Goal: Find specific page/section: Find specific page/section

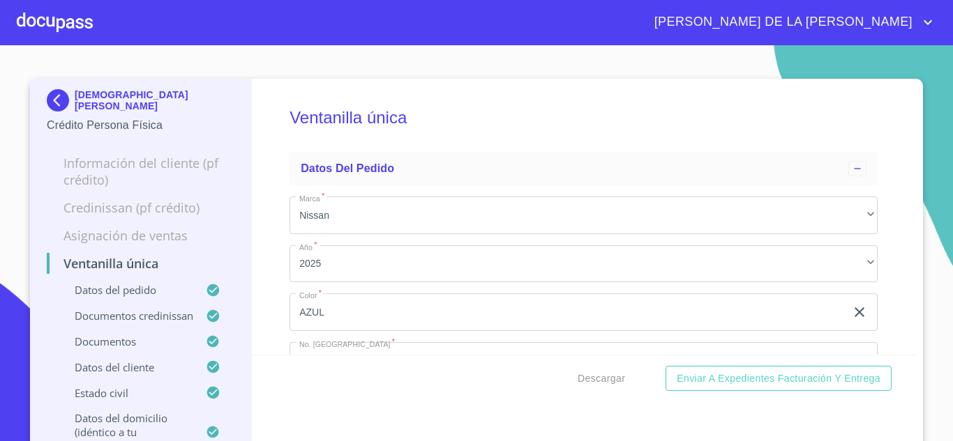
scroll to position [3278, 0]
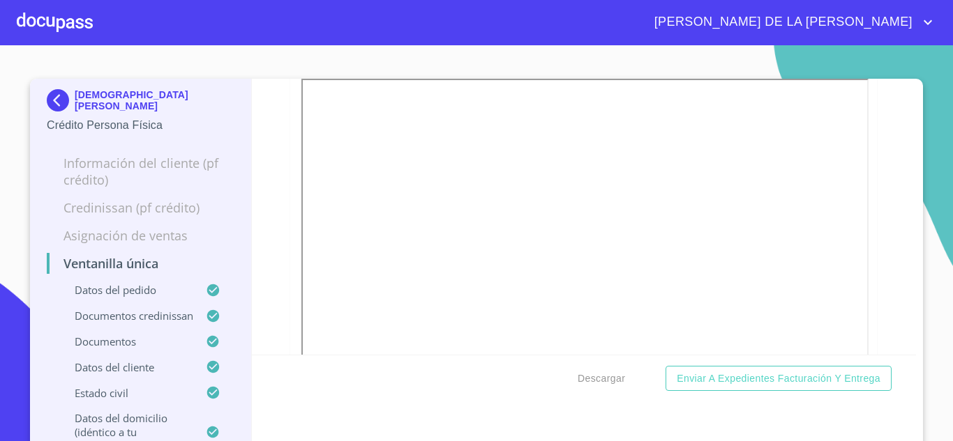
click at [62, 89] on div "[DEMOGRAPHIC_DATA] [PERSON_NAME] Persona Física" at bounding box center [141, 112] width 188 height 66
click at [61, 94] on img at bounding box center [61, 100] width 28 height 22
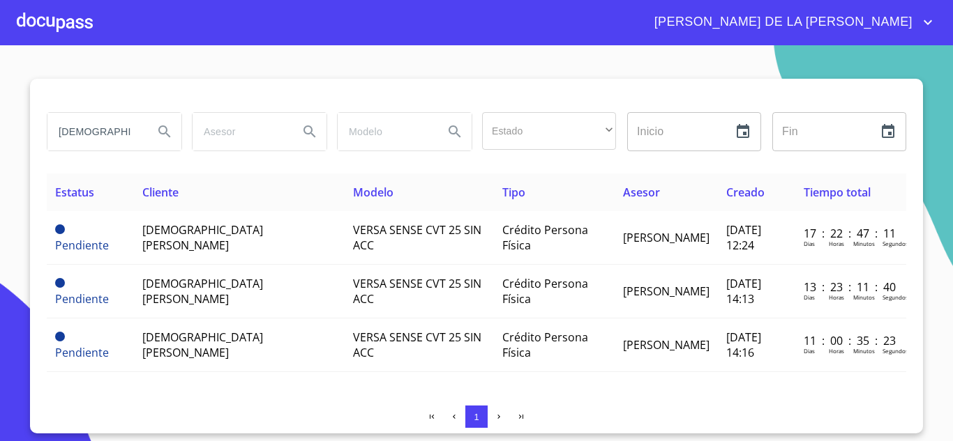
click at [101, 127] on input "[DEMOGRAPHIC_DATA] [PERSON_NAME]" at bounding box center [94, 132] width 95 height 38
type input "anais h"
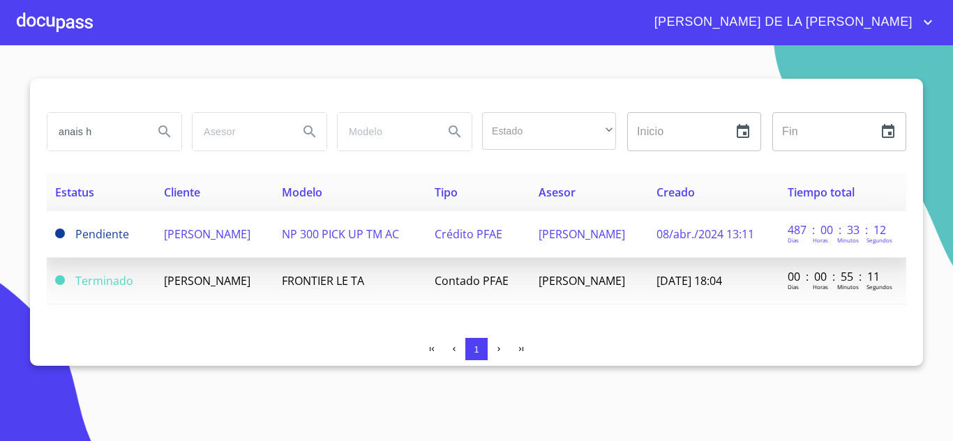
click at [246, 239] on span "[PERSON_NAME]" at bounding box center [207, 234] width 86 height 15
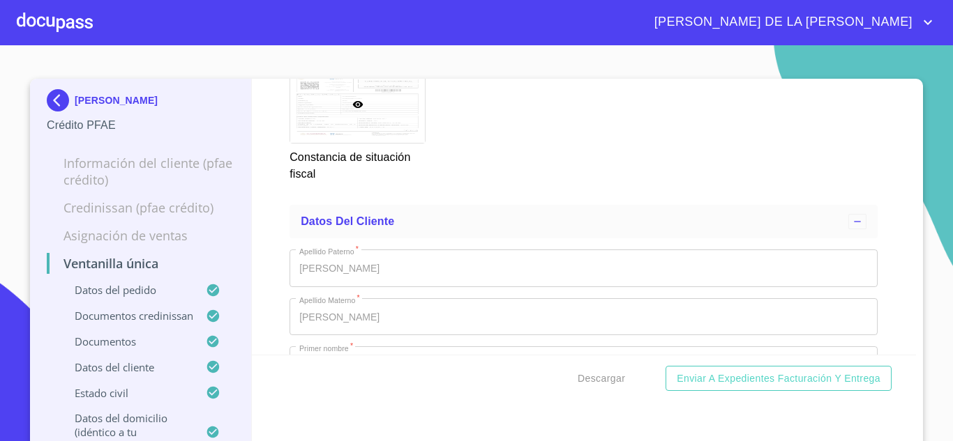
click at [39, 98] on div "[PERSON_NAME] PFAE Información del cliente (PFAE crédito) Credinissan (PFAE cré…" at bounding box center [141, 266] width 222 height 375
click at [38, 114] on div "[PERSON_NAME] PFAE Información del cliente (PFAE crédito) Credinissan (PFAE cré…" at bounding box center [141, 266] width 222 height 375
click at [59, 98] on img at bounding box center [61, 100] width 28 height 22
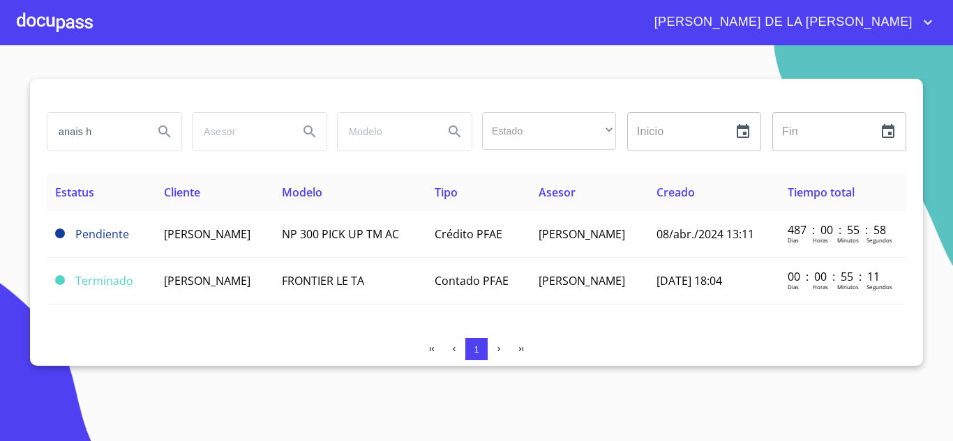
click at [125, 134] on input "anais h" at bounding box center [94, 132] width 95 height 38
type input "[PERSON_NAME] [PERSON_NAME] B"
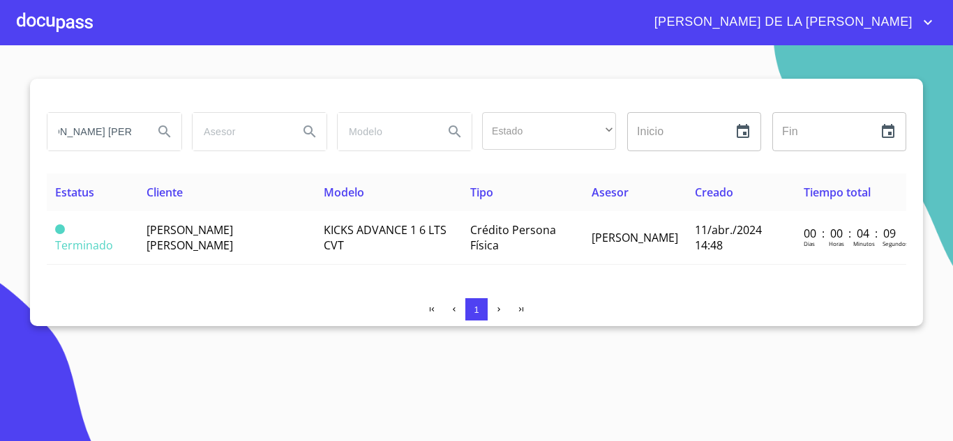
scroll to position [0, 0]
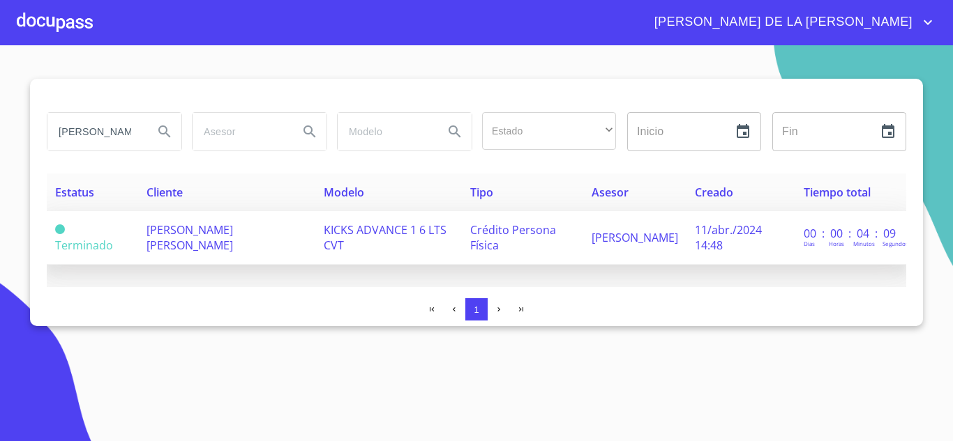
click at [232, 237] on span "[PERSON_NAME] [PERSON_NAME]" at bounding box center [189, 237] width 86 height 31
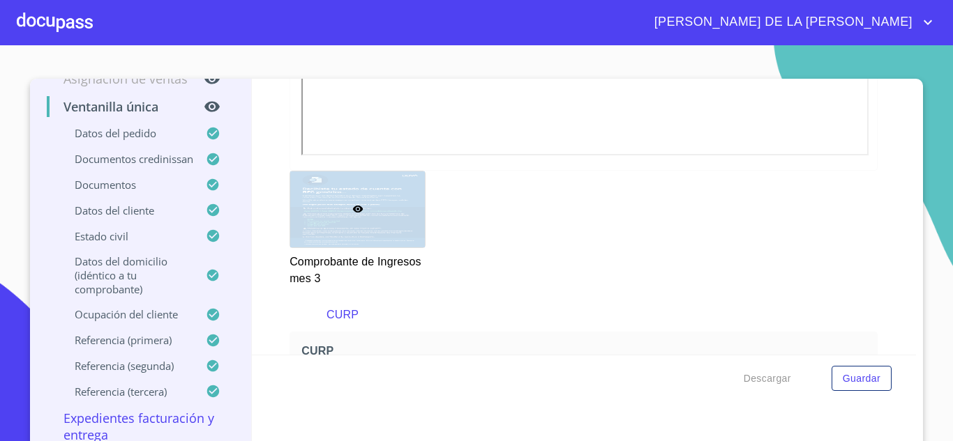
scroll to position [2768, 0]
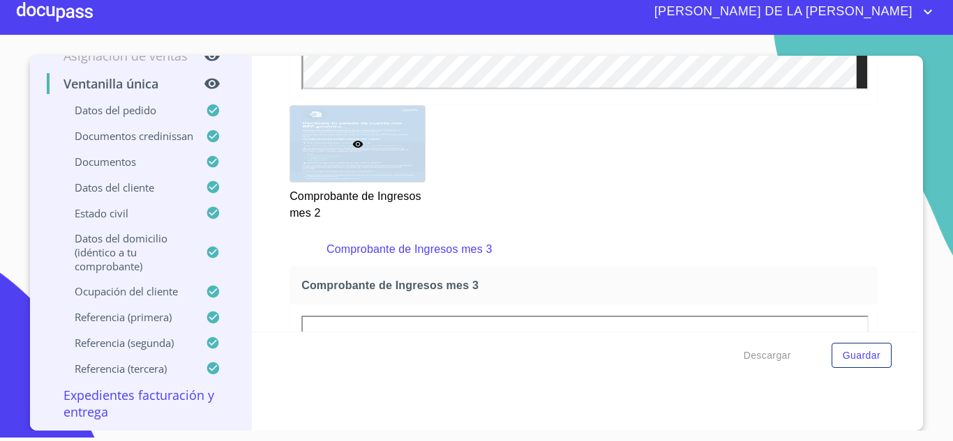
scroll to position [2326, 0]
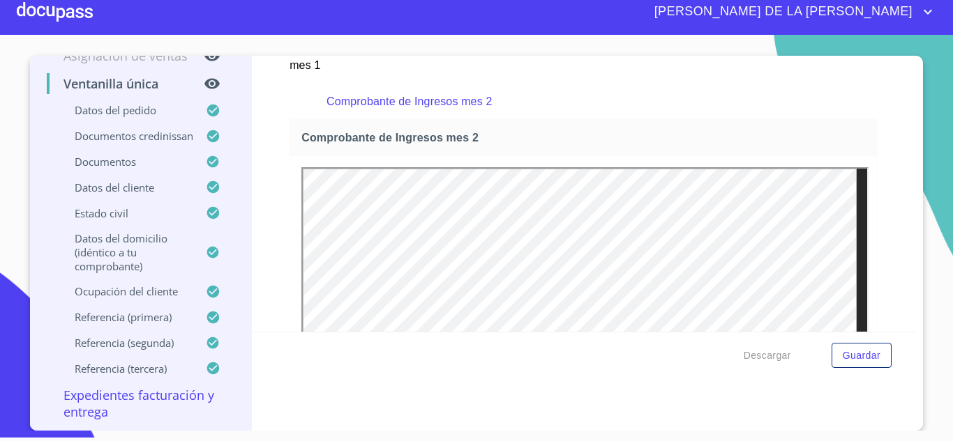
scroll to position [2187, 0]
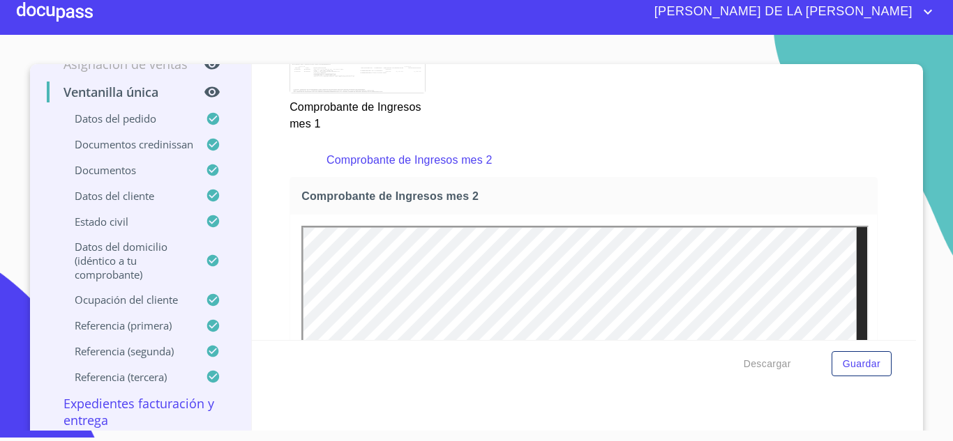
scroll to position [0, 0]
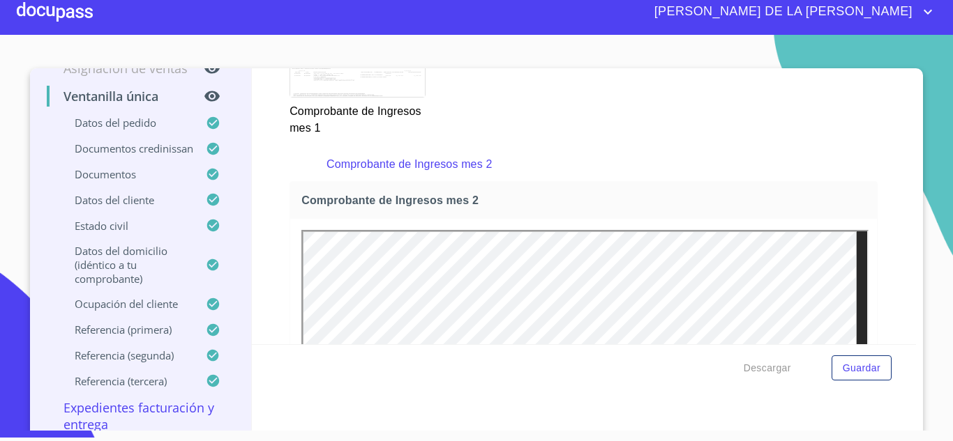
click at [0, 220] on section "[PERSON_NAME] [PERSON_NAME] Persona Física Información del cliente (PF crédito)…" at bounding box center [476, 233] width 953 height 396
